Goal: Navigation & Orientation: Find specific page/section

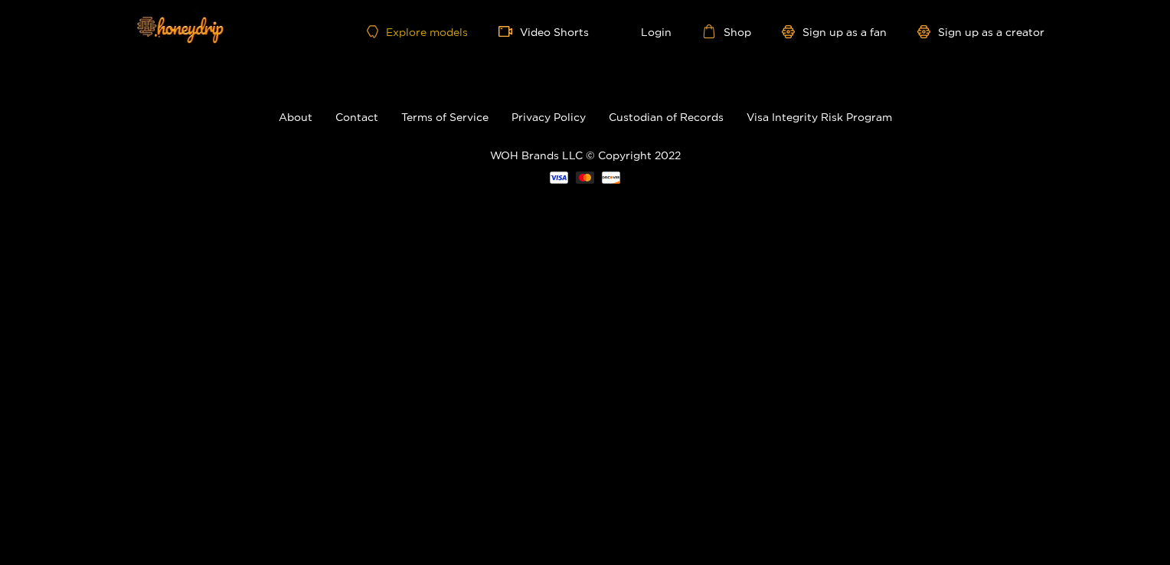
click at [420, 35] on link "Explore models" at bounding box center [417, 31] width 101 height 13
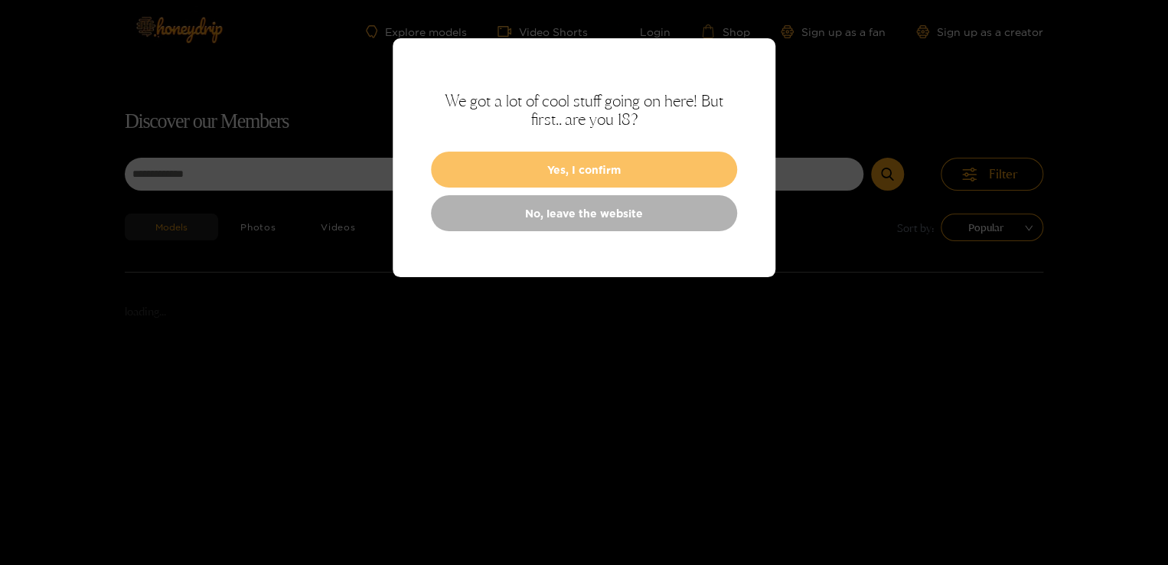
click at [540, 160] on button "Yes, I confirm" at bounding box center [584, 170] width 306 height 36
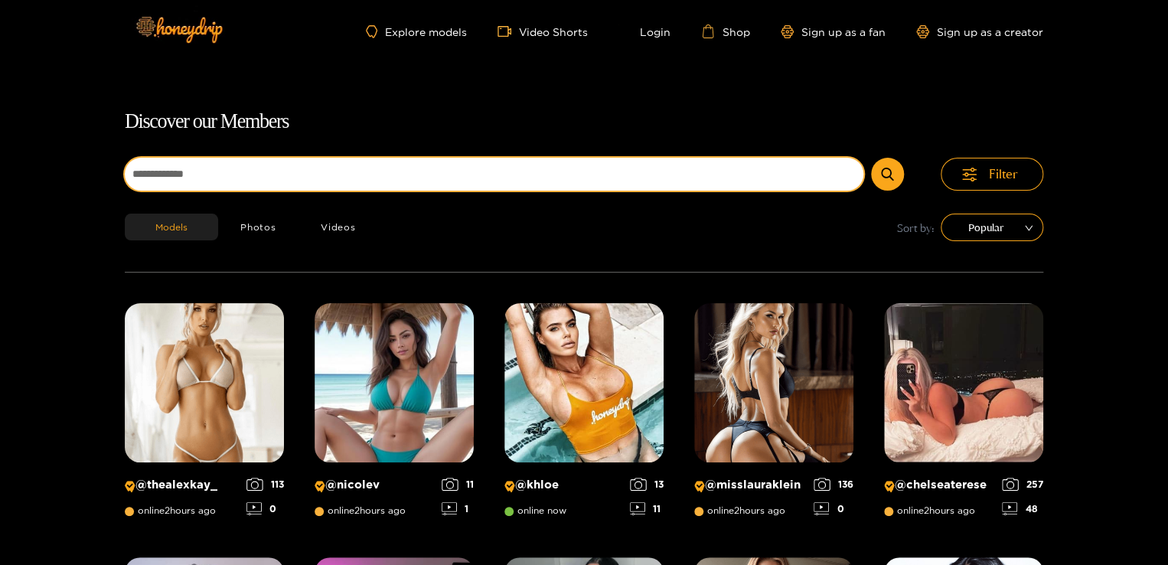
click at [218, 166] on input at bounding box center [494, 174] width 739 height 33
click at [871, 158] on button "submit" at bounding box center [887, 174] width 33 height 33
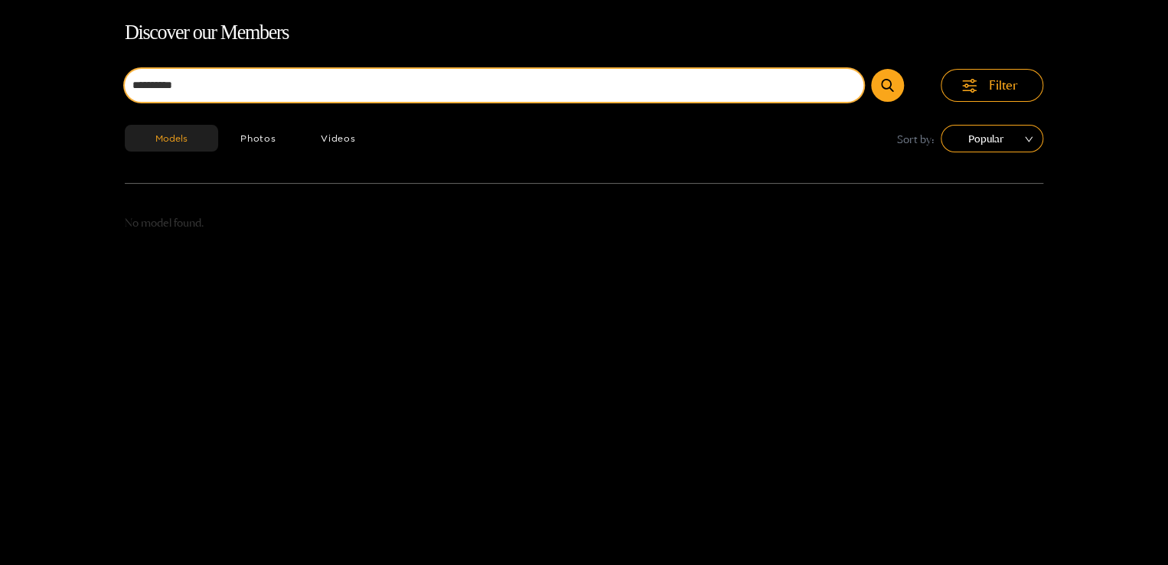
scroll to position [98, 0]
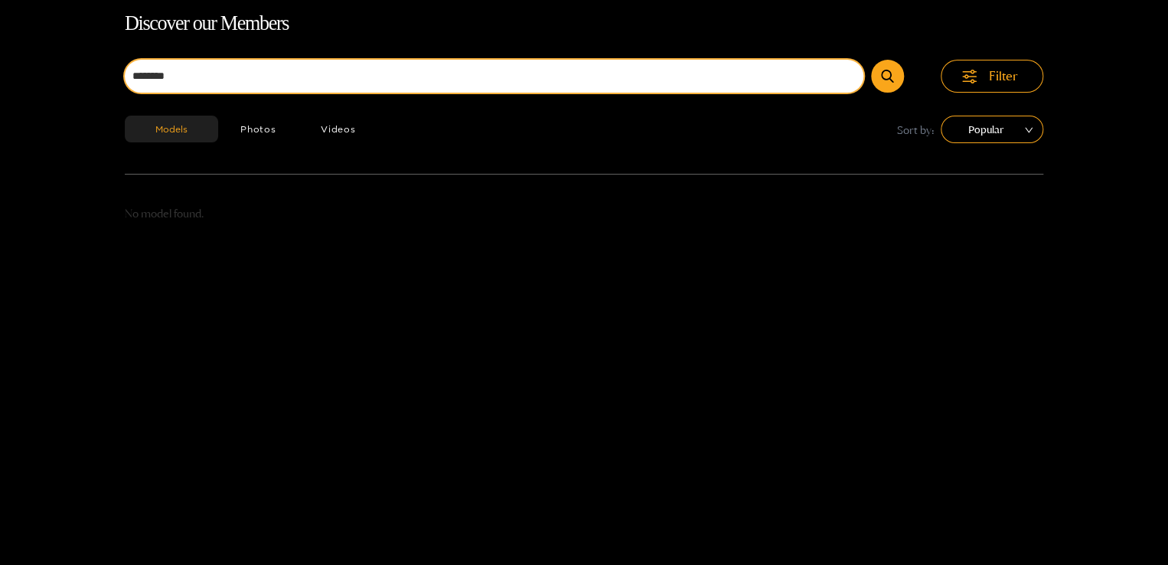
type input "********"
click at [871, 60] on button "submit" at bounding box center [887, 76] width 33 height 33
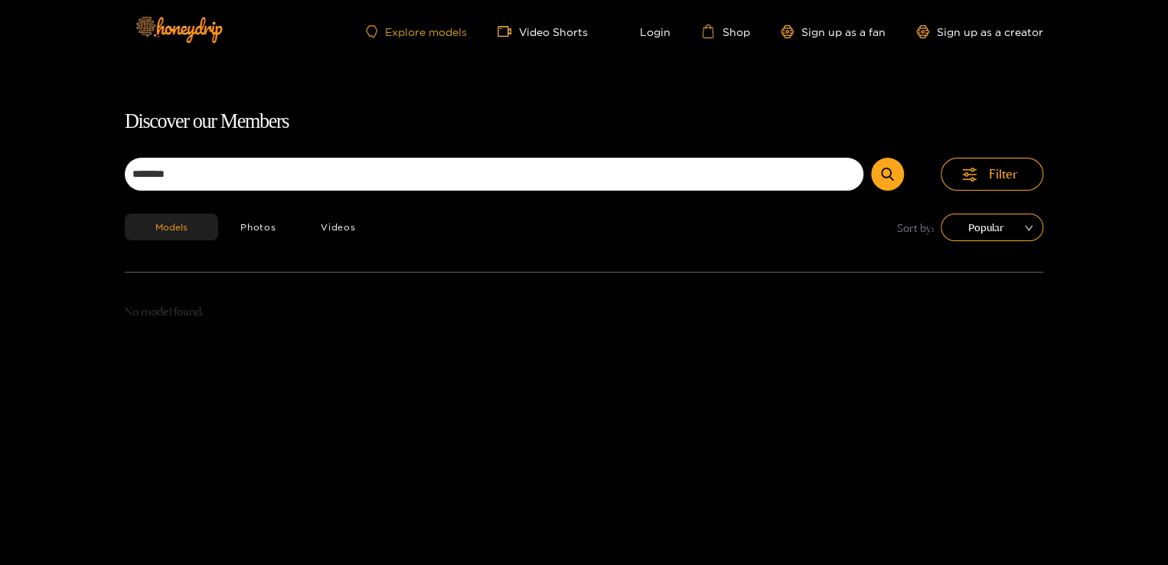
click at [417, 33] on link "Explore models" at bounding box center [416, 31] width 101 height 13
click at [418, 33] on link "Explore models" at bounding box center [416, 31] width 101 height 13
click at [416, 38] on div "Explore models Video Shorts Login Shop Sign up as a fan Sign up as a creator" at bounding box center [584, 31] width 919 height 63
click at [414, 29] on link "Explore models" at bounding box center [416, 31] width 101 height 13
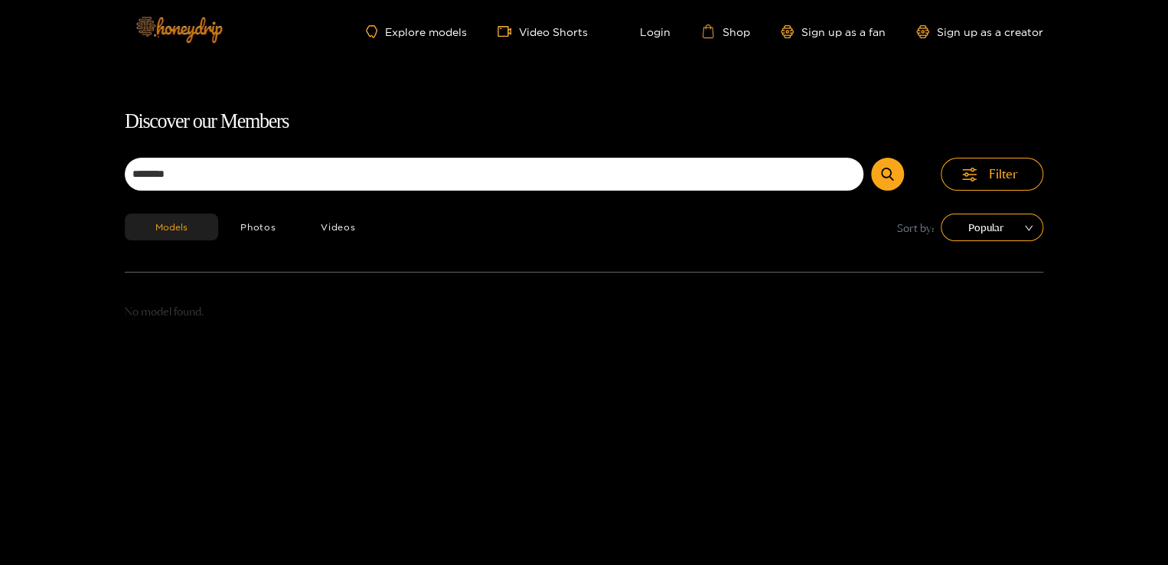
click at [182, 27] on img at bounding box center [178, 29] width 107 height 64
